Goal: Navigation & Orientation: Find specific page/section

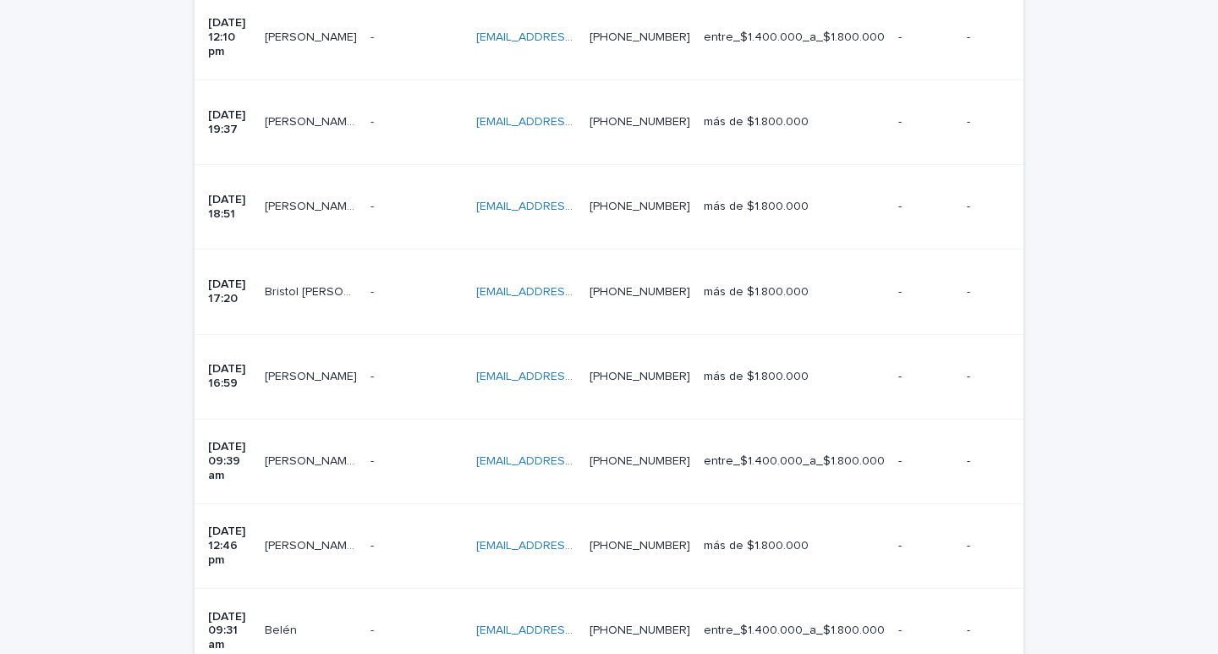
scroll to position [1063, 0]
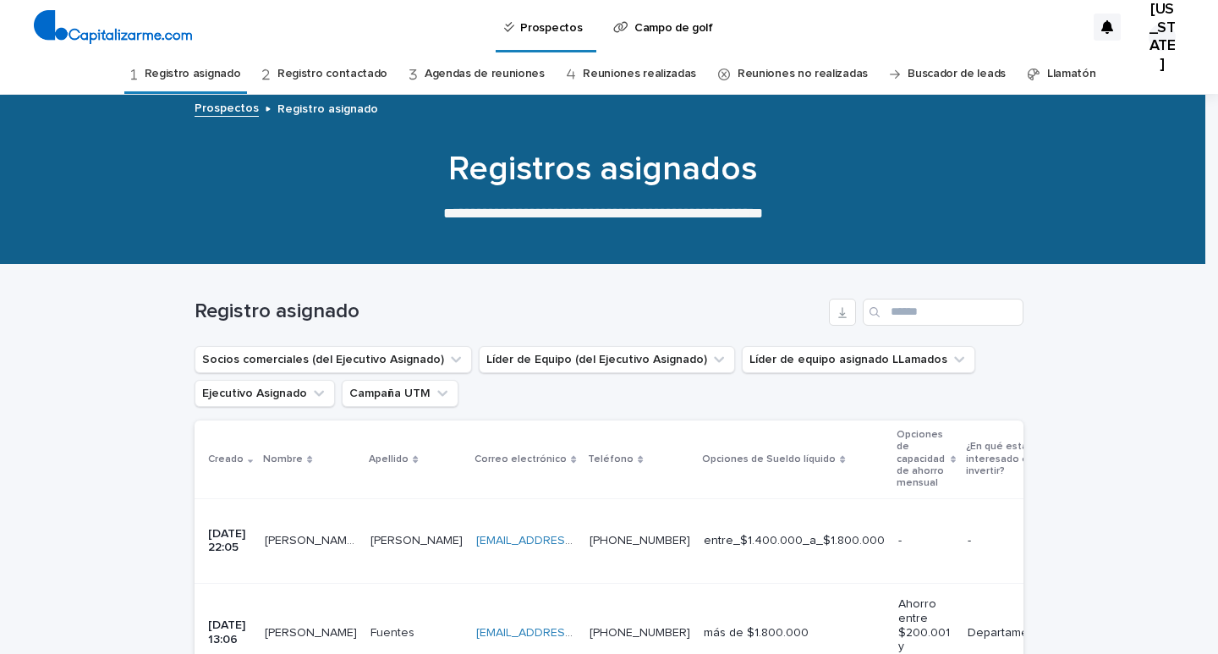
click at [480, 76] on font "Agendas de reuniones" at bounding box center [484, 74] width 120 height 12
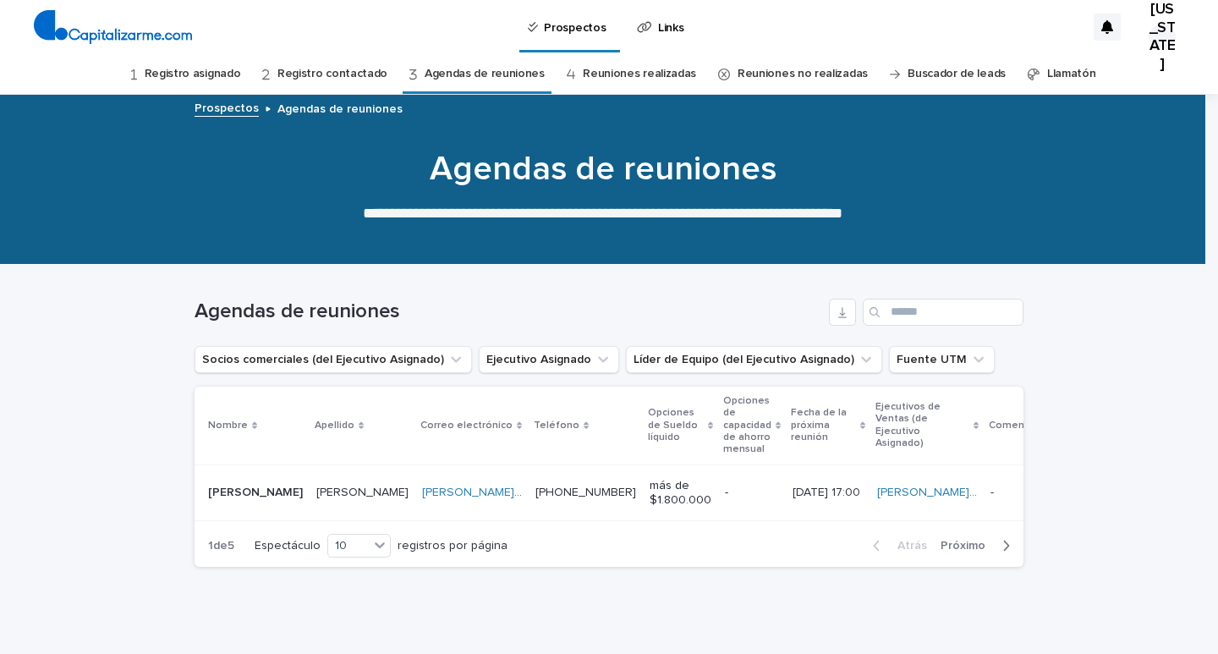
click at [347, 71] on font "Registro contactado" at bounding box center [332, 74] width 110 height 12
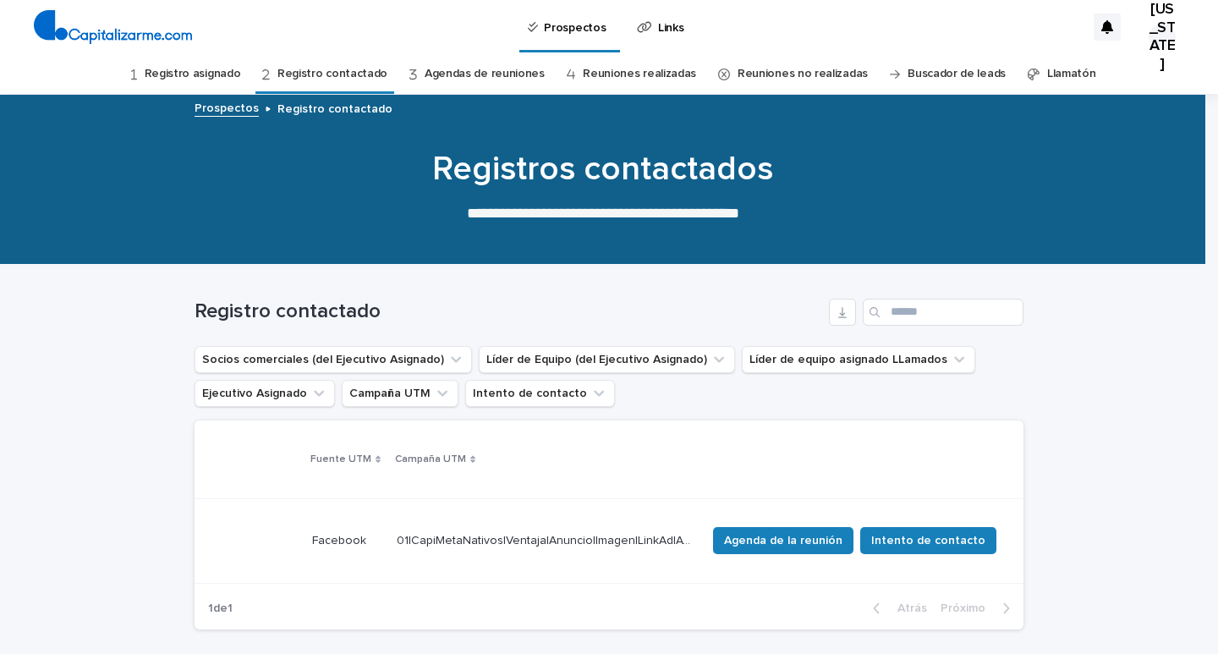
scroll to position [0, 1111]
click at [803, 534] on span "Agenda de la reunión" at bounding box center [783, 540] width 118 height 17
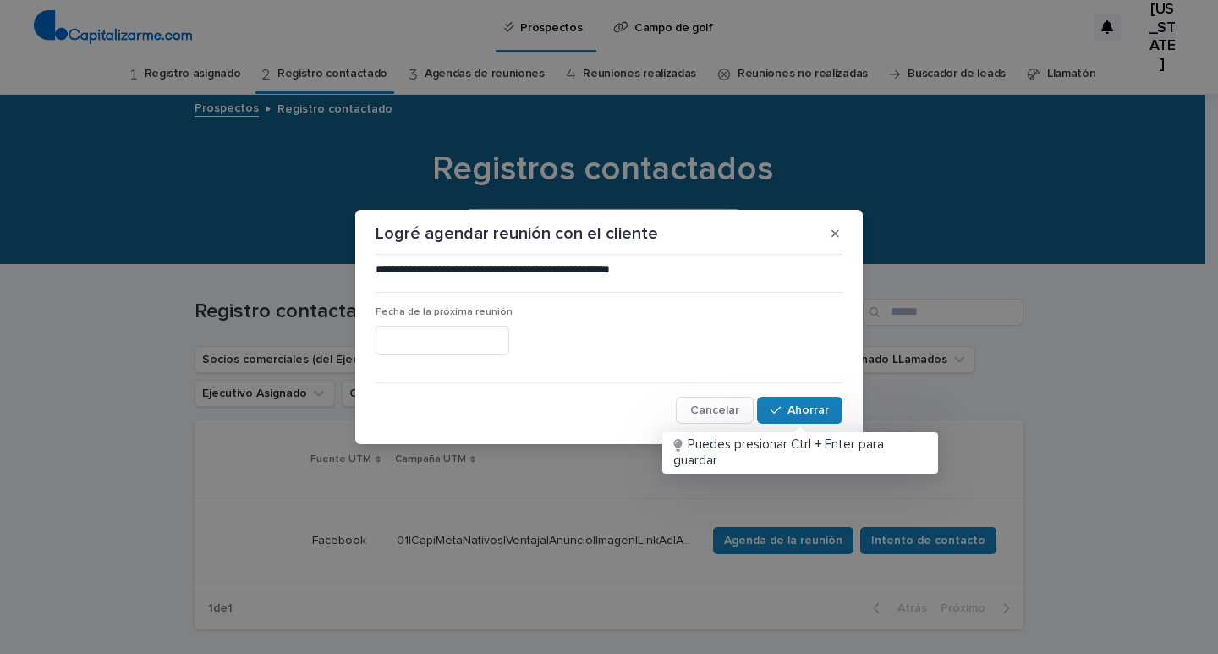
click at [505, 333] on input "text" at bounding box center [442, 341] width 134 height 30
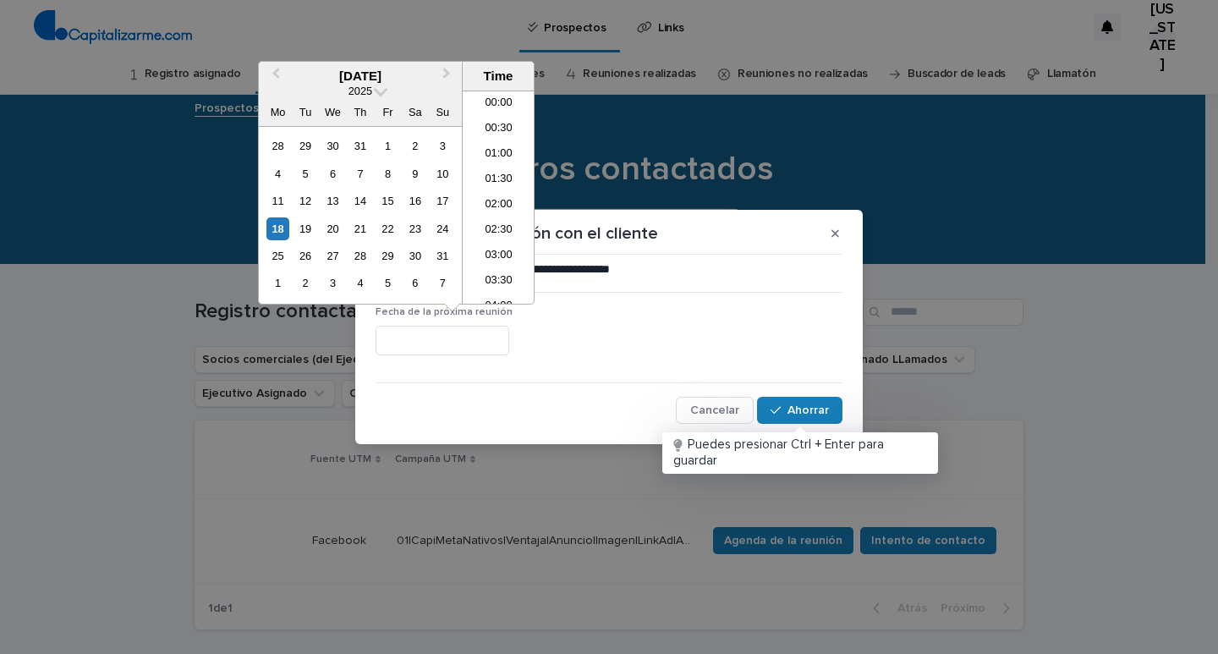
scroll to position [1005, 0]
click at [307, 225] on font "19" at bounding box center [305, 228] width 12 height 13
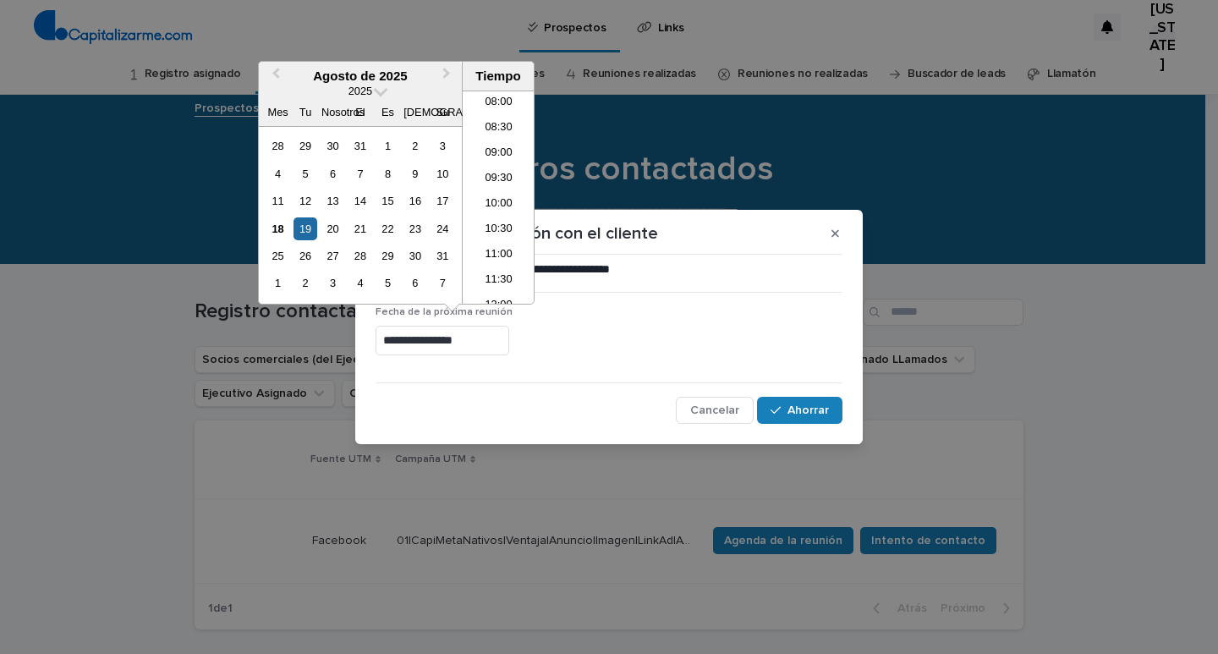
scroll to position [430, 0]
click at [498, 177] on font "10:00" at bounding box center [497, 179] width 27 height 13
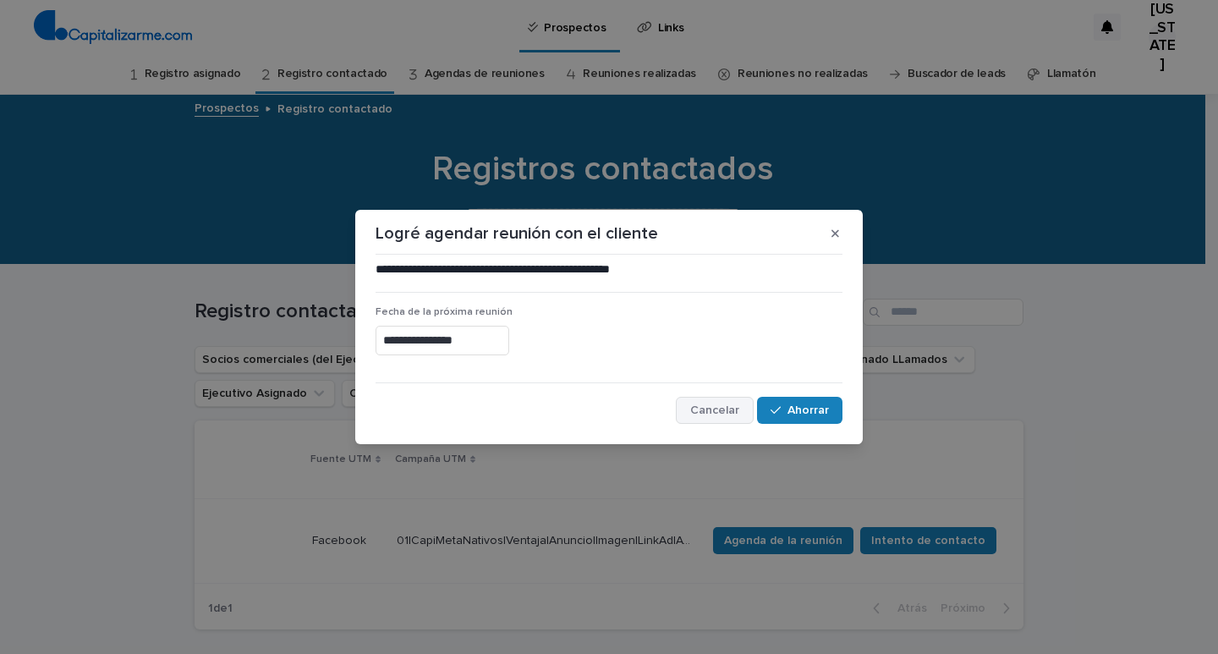
type input "**********"
click at [779, 417] on button "Ahorrar" at bounding box center [799, 410] width 85 height 27
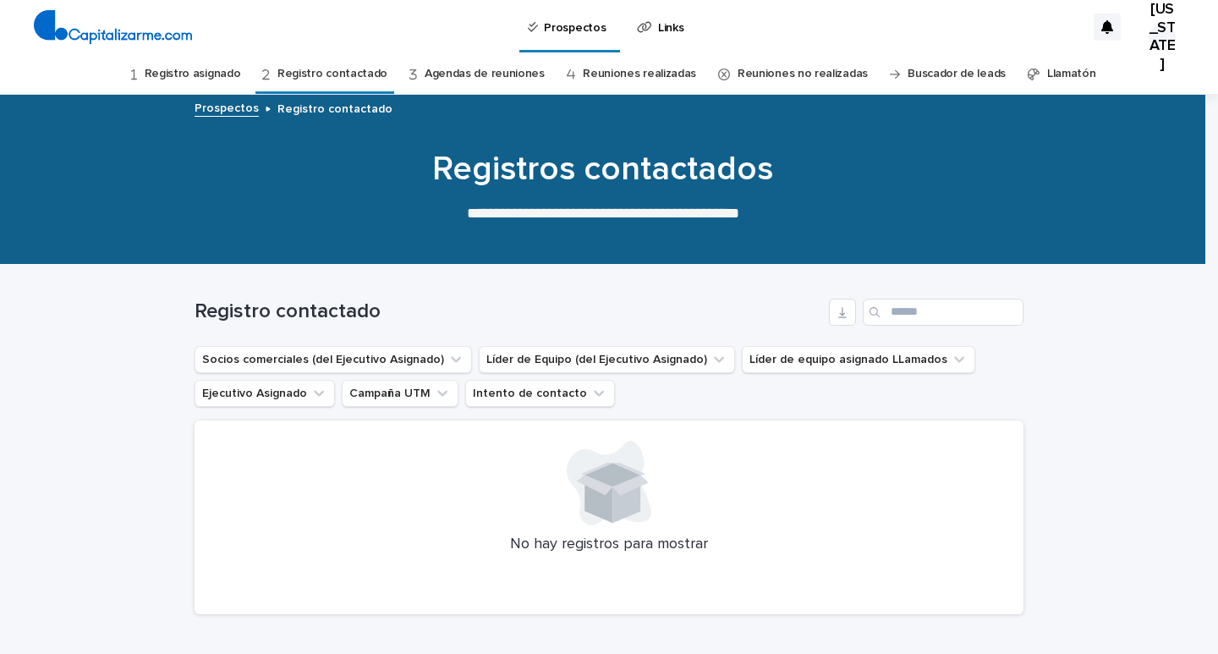
click at [447, 79] on font "Agendas de reuniones" at bounding box center [484, 74] width 120 height 12
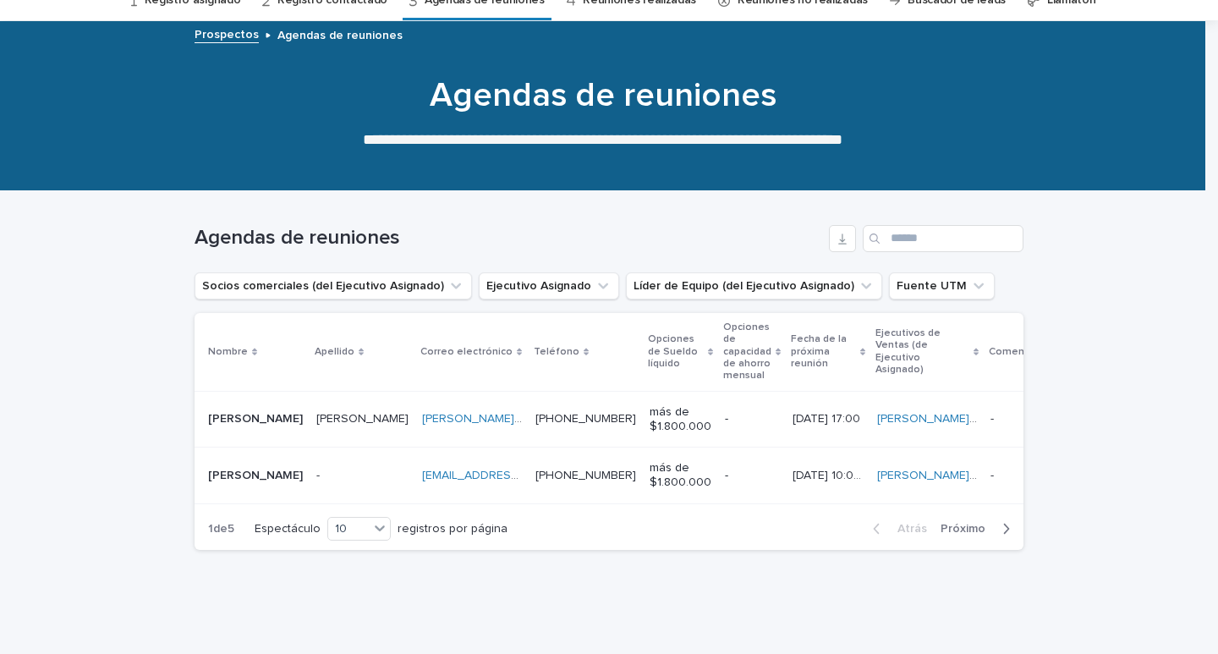
scroll to position [44, 0]
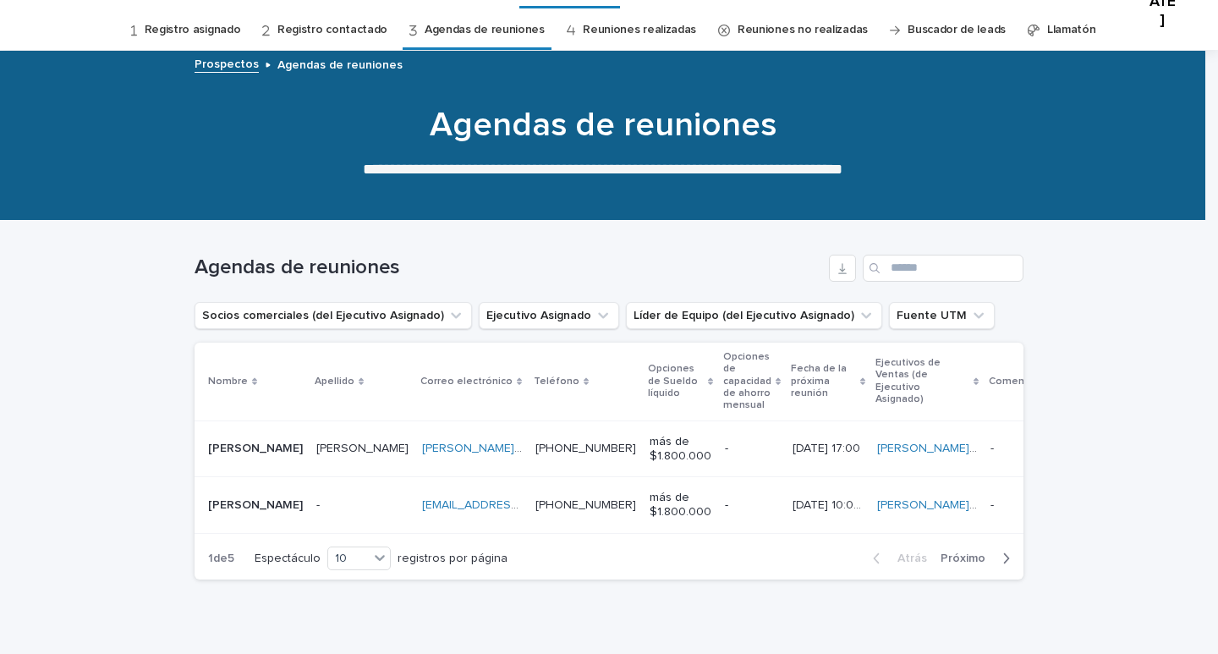
click at [780, 33] on font "Reuniones no realizadas" at bounding box center [802, 30] width 130 height 12
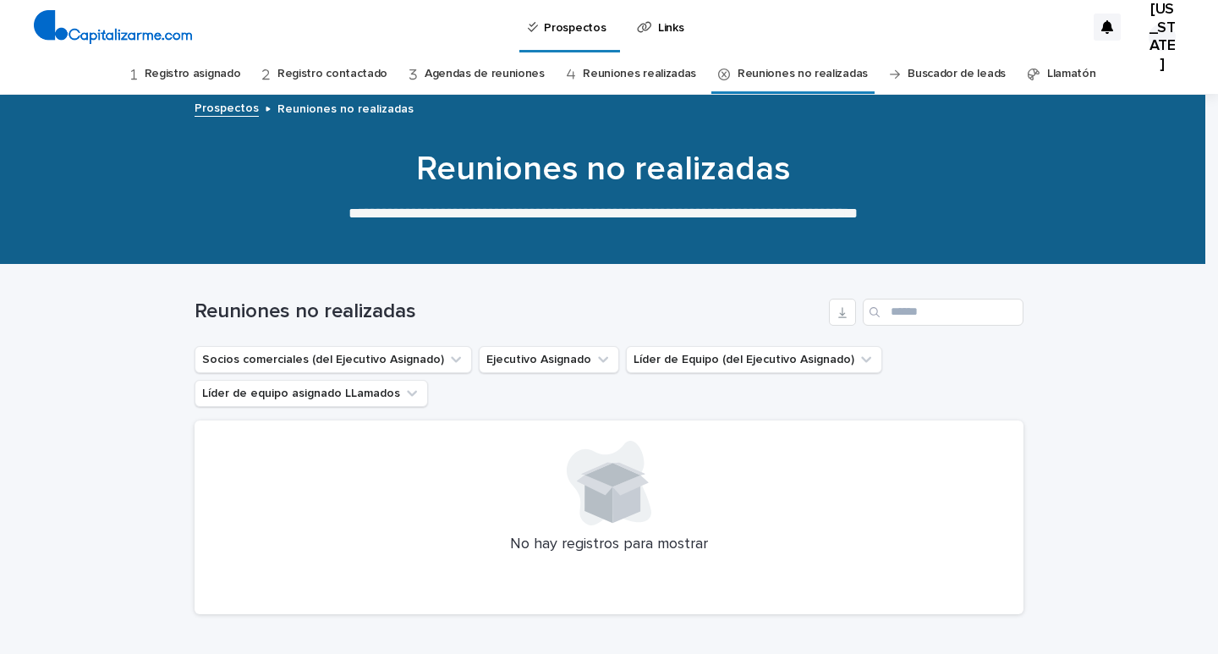
click at [668, 75] on font "Reuniones realizadas" at bounding box center [639, 74] width 113 height 12
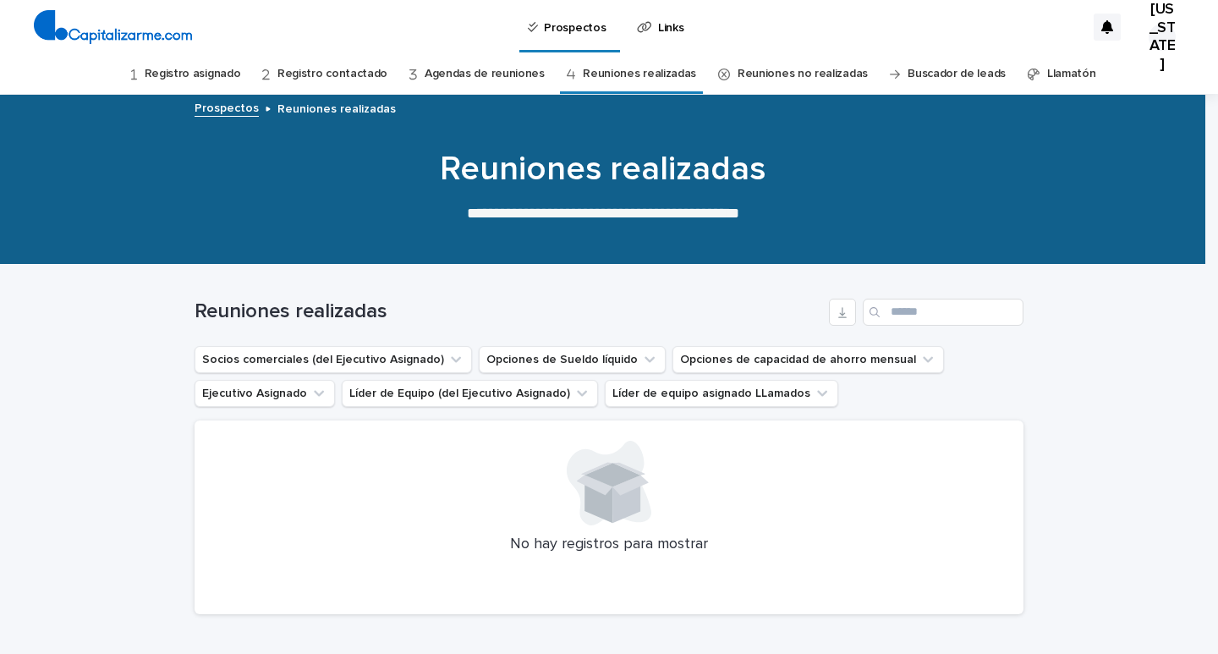
click at [184, 75] on font "Registro asignado" at bounding box center [193, 74] width 96 height 12
